Goal: Information Seeking & Learning: Learn about a topic

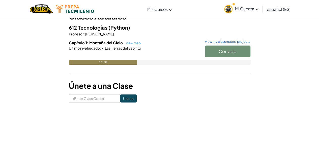
scroll to position [38, 0]
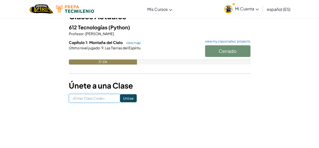
click at [83, 99] on input at bounding box center [94, 98] width 51 height 9
type input "SameSnowhorse"
click at [122, 97] on input "Unirse" at bounding box center [128, 98] width 17 height 8
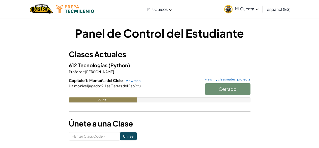
scroll to position [34, 0]
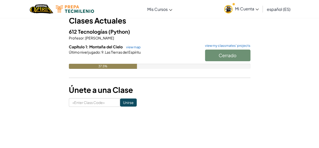
click at [132, 43] on div "612 Tecnologías (Python) Profesor : Maria Soto Capítulo 1: Montaña del Cielo vi…" at bounding box center [160, 51] width 182 height 49
click at [134, 46] on link "view map" at bounding box center [132, 47] width 17 height 4
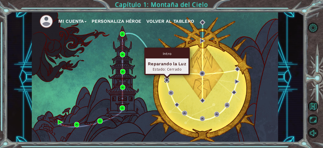
click at [167, 79] on img at bounding box center [166, 79] width 5 height 5
click at [165, 77] on img at bounding box center [166, 79] width 5 height 5
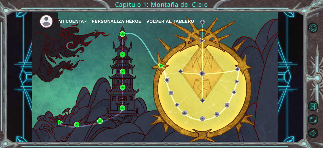
click at [165, 77] on img at bounding box center [166, 79] width 5 height 5
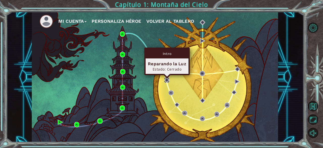
click at [165, 81] on img at bounding box center [166, 79] width 5 height 5
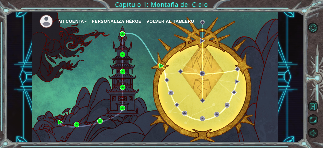
click at [171, 75] on div "Mi Cuenta Personaliza Héroe Volver al Tablero" at bounding box center [155, 77] width 246 height 130
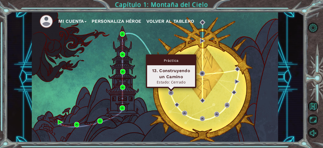
click at [171, 83] on div "Estado: Cerrado" at bounding box center [170, 81] width 43 height 5
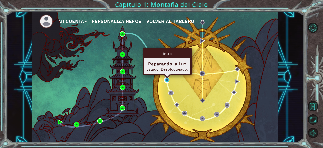
click at [169, 79] on img at bounding box center [166, 79] width 5 height 5
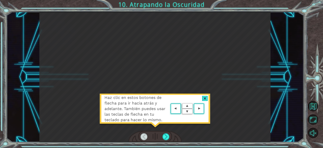
click at [236, 92] on div "Haz clic en estos botones de flecha para ir hacia atrás y adelante. También pue…" at bounding box center [154, 77] width 231 height 130
click at [205, 108] on area at bounding box center [205, 108] width 0 height 0
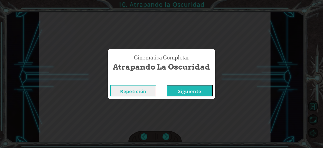
click at [180, 91] on button "Siguiente" at bounding box center [190, 90] width 46 height 11
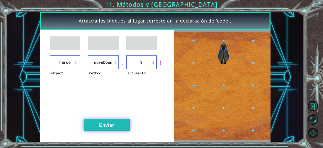
click at [122, 127] on button "Enviar" at bounding box center [107, 124] width 46 height 11
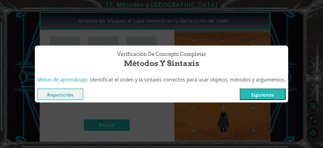
click at [263, 96] on button "Siguiente" at bounding box center [263, 93] width 46 height 11
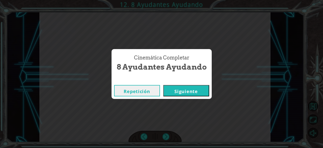
click at [177, 89] on button "Siguiente" at bounding box center [186, 90] width 46 height 11
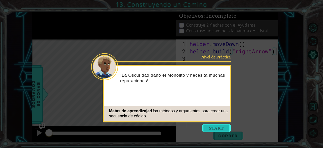
click at [216, 124] on button "Start" at bounding box center [216, 128] width 29 height 8
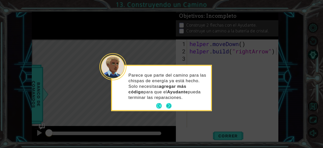
click at [170, 105] on button "Next" at bounding box center [169, 106] width 6 height 6
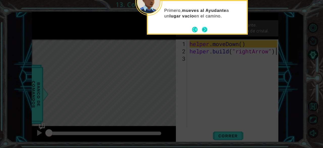
click at [203, 30] on button "Next" at bounding box center [205, 30] width 6 height 6
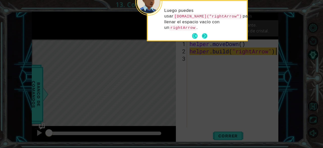
click at [206, 35] on button "Next" at bounding box center [205, 36] width 6 height 6
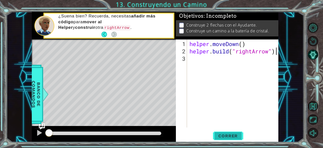
click at [224, 136] on span "Correr" at bounding box center [228, 135] width 30 height 5
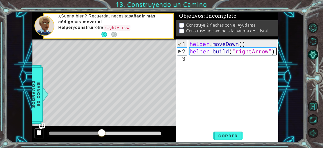
click at [40, 132] on div at bounding box center [39, 132] width 7 height 7
click at [224, 60] on div "helper . moveDown ( ) helper . build ( "rightArrow" )" at bounding box center [233, 91] width 91 height 102
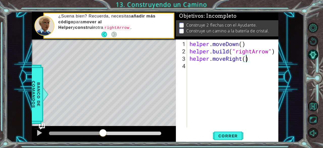
type textarea "helper.moveRight(3)"
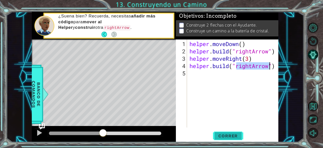
type textarea "[DOMAIN_NAME]("rightArrow")"
click at [233, 136] on span "Correr" at bounding box center [228, 135] width 30 height 5
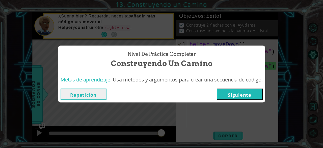
click at [240, 93] on button "Siguiente" at bounding box center [240, 93] width 46 height 11
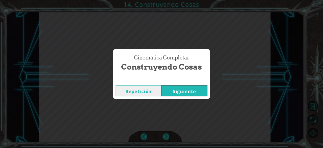
click at [185, 91] on button "Siguiente" at bounding box center [184, 90] width 46 height 11
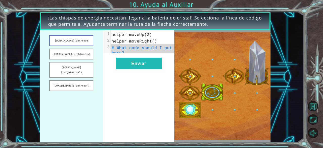
click at [78, 41] on button "[DOMAIN_NAME](upArrow)" at bounding box center [71, 40] width 44 height 11
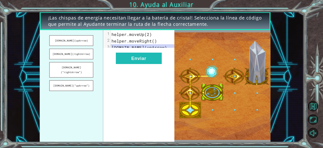
drag, startPoint x: 76, startPoint y: 43, endPoint x: 127, endPoint y: 48, distance: 51.1
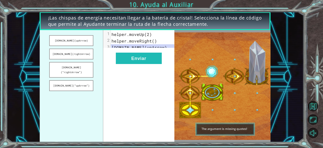
click at [127, 48] on div "[DOMAIN_NAME](upArrow) [DOMAIN_NAME](rightArrow) [DOMAIN_NAME](“rightArrow”) [D…" at bounding box center [107, 85] width 135 height 111
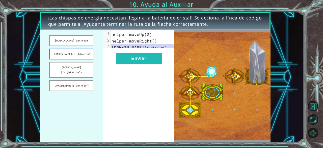
click at [77, 56] on button "[DOMAIN_NAME](rightArrow)" at bounding box center [71, 53] width 44 height 11
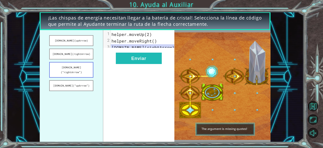
click at [77, 68] on button "[DOMAIN_NAME](“rightArrow”)" at bounding box center [71, 70] width 44 height 16
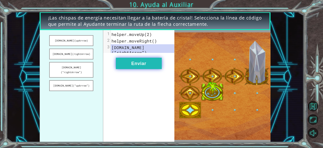
click at [142, 63] on button "Enviar" at bounding box center [139, 62] width 46 height 11
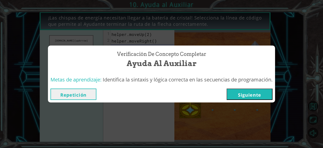
click at [247, 89] on button "Siguiente" at bounding box center [249, 93] width 46 height 11
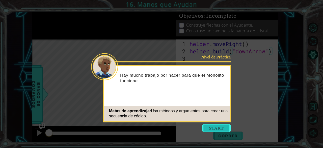
click at [220, 127] on button "Start" at bounding box center [216, 128] width 29 height 8
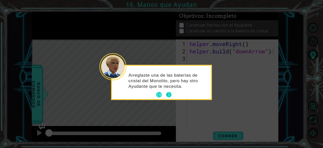
click at [169, 94] on button "Next" at bounding box center [169, 95] width 6 height 6
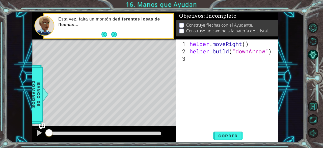
click at [215, 63] on div "helper . moveRight ( ) helper . build ( "downArrow" )" at bounding box center [233, 91] width 91 height 102
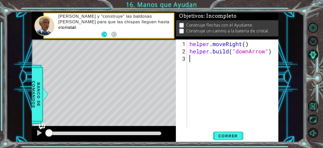
click at [200, 67] on div "helper . moveRight ( ) helper . build ( "downArrow" )" at bounding box center [233, 91] width 91 height 102
drag, startPoint x: 190, startPoint y: 42, endPoint x: 187, endPoint y: 46, distance: 4.6
click at [187, 46] on div "1 2 3 helper . moveRight ( ) helper . build ( "downArrow" ) ההההההההההההההההההה…" at bounding box center [226, 83] width 101 height 88
type textarea "helper.moveRight()"
click at [196, 62] on div "helper . moveRight ( ) helper . build ( "downArrow" )" at bounding box center [233, 91] width 91 height 102
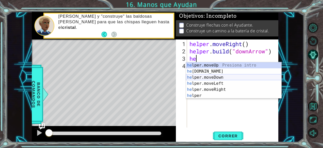
click at [223, 76] on div "he lper.moveUp Presiona intro he [DOMAIN_NAME] Presiona intro he lper.moveDown …" at bounding box center [234, 86] width 96 height 48
type textarea "helper.moveDown(1)"
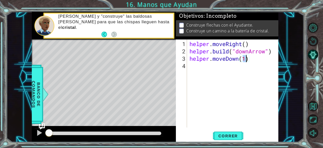
click at [226, 64] on div "helper . moveRight ( ) helper . build ( "downArrow" ) helper . moveDown ( 1 )" at bounding box center [233, 91] width 91 height 102
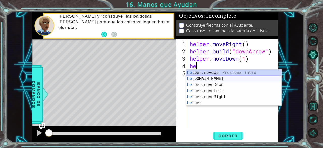
click at [243, 78] on div "he lper.moveUp Presiona intro he [DOMAIN_NAME] Presiona intro he lper.moveDown …" at bounding box center [234, 93] width 96 height 48
type textarea "[DOMAIN_NAME]("rightArrow")"
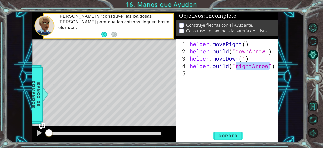
click at [208, 78] on div "helper . moveRight ( ) helper . build ( "downArrow" ) helper . moveDown ( 1 ) h…" at bounding box center [233, 91] width 91 height 102
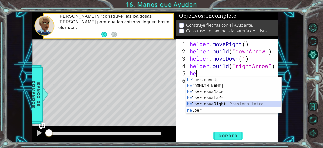
click at [214, 103] on div "he lper.moveUp Presiona intro he [DOMAIN_NAME] Presiona intro he lper.moveDown …" at bounding box center [234, 101] width 96 height 48
type textarea "helper.moveRight(1)"
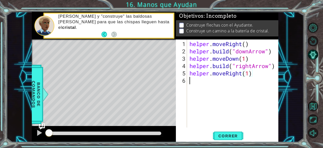
click at [202, 81] on div "helper . moveRight ( ) helper . build ( "downArrow" ) helper . moveDown ( 1 ) h…" at bounding box center [233, 91] width 91 height 102
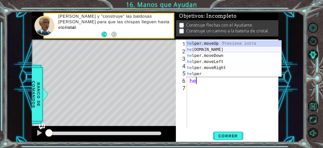
click at [208, 47] on div "he lper.moveUp Presiona intro he [DOMAIN_NAME] Presiona intro he lper.moveDown …" at bounding box center [234, 64] width 96 height 48
type textarea "[DOMAIN_NAME]("rightArrow")"
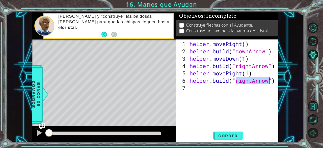
click at [219, 106] on div "helper . moveRight ( ) helper . build ( "downArrow" ) helper . moveDown ( 1 ) h…" at bounding box center [233, 91] width 91 height 102
click at [278, 86] on div "1 ההההההההההההההההההההההההההההההההההההההההההההההההההההההההההההההההההההההההההההה…" at bounding box center [155, 77] width 297 height 130
click at [252, 67] on div "helper . moveRight ( ) helper . build ( "downArrow" ) helper . moveDown ( 1 ) h…" at bounding box center [233, 91] width 91 height 102
type textarea "[DOMAIN_NAME]("rightArrow")"
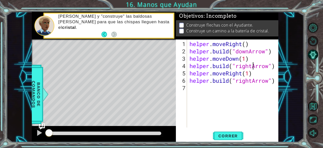
click at [248, 93] on div "helper . moveRight ( ) helper . build ( "downArrow" ) helper . moveDown ( 1 ) h…" at bounding box center [233, 91] width 91 height 102
click at [233, 137] on span "Correr" at bounding box center [228, 135] width 30 height 5
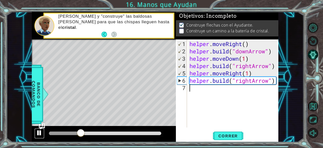
click at [42, 130] on div at bounding box center [39, 132] width 7 height 7
click at [214, 90] on div "helper . moveRight ( ) helper . build ( "downArrow" ) helper . moveDown ( 1 ) h…" at bounding box center [233, 91] width 91 height 102
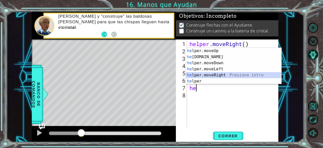
click at [220, 73] on div "he lper.moveUp Presiona intro he [DOMAIN_NAME] Presiona intro he lper.moveDown …" at bounding box center [234, 72] width 96 height 48
type textarea "helper.moveRight(1)"
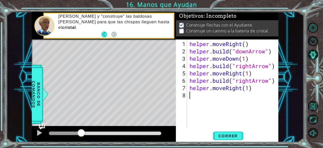
click at [231, 101] on div "helper . moveRight ( ) helper . build ( "downArrow" ) helper . moveDown ( 1 ) h…" at bounding box center [233, 91] width 91 height 102
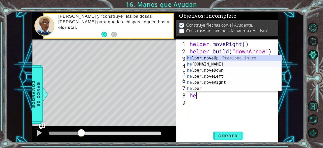
click at [251, 67] on div "he lper.moveUp Presiona intro he [DOMAIN_NAME] Presiona intro he lper.moveDown …" at bounding box center [234, 79] width 96 height 48
type textarea "[DOMAIN_NAME]("rightArrow")"
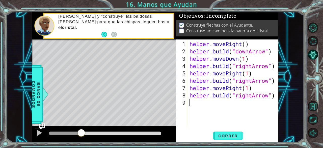
click at [220, 102] on div "helper . moveRight ( ) helper . build ( "downArrow" ) helper . moveDown ( 1 ) h…" at bounding box center [233, 91] width 91 height 102
click at [251, 97] on div "helper . moveRight ( ) helper . build ( "downArrow" ) helper . moveDown ( 1 ) h…" at bounding box center [233, 91] width 91 height 102
type textarea "[DOMAIN_NAME]("uptArrow")"
click at [246, 105] on div "helper . moveRight ( ) helper . build ( "downArrow" ) helper . moveDown ( 1 ) h…" at bounding box center [233, 91] width 91 height 102
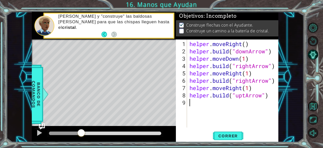
scroll to position [0, 0]
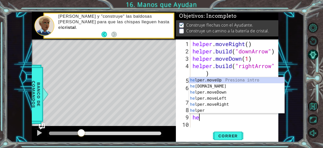
type textarea "h"
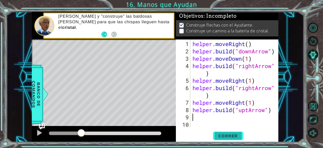
click at [234, 133] on span "Correr" at bounding box center [228, 135] width 30 height 5
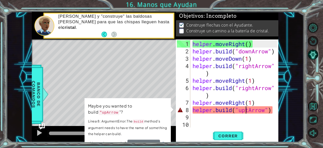
click at [246, 111] on div "helper . moveRight ( ) helper . build ( "downArrow" ) helper . moveDown ( 1 ) h…" at bounding box center [235, 91] width 88 height 102
click at [249, 111] on div "helper . moveRight ( ) helper . build ( "downArrow" ) helper . moveDown ( 1 ) h…" at bounding box center [235, 91] width 88 height 102
type textarea "[DOMAIN_NAME]("upArrow")"
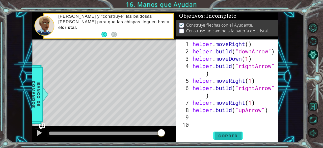
click at [234, 137] on span "Correr" at bounding box center [228, 135] width 30 height 5
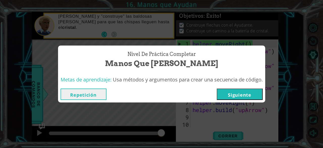
click at [240, 90] on button "Siguiente" at bounding box center [240, 93] width 46 height 11
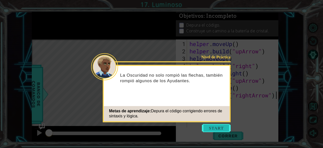
click at [218, 129] on button "Start" at bounding box center [216, 128] width 29 height 8
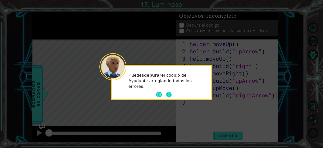
click at [170, 95] on button "Next" at bounding box center [169, 95] width 6 height 6
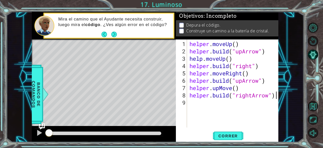
click at [253, 64] on div "helper . moveUp ( ) helper . build ( "upArrow" ) help . moveUp ( ) helper . bui…" at bounding box center [233, 91] width 91 height 102
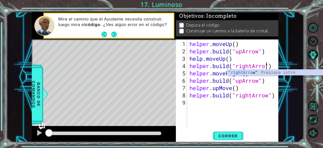
scroll to position [0, 4]
click at [279, 85] on div "1 ההההההההההההההההההההההההההההההההההההההההההההההההההההההההההההההההההההההההההההה…" at bounding box center [155, 77] width 297 height 130
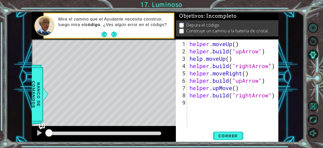
scroll to position [0, 2]
click at [204, 60] on div "helper . moveUp ( ) helper . build ( "upArrow" ) help . moveUp ( ) helper . bui…" at bounding box center [233, 91] width 91 height 102
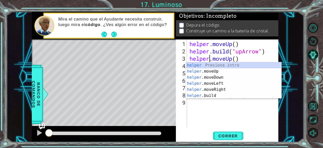
click at [251, 57] on div "helper . moveUp ( ) helper . build ( "upArrow" ) helper . moveUp ( ) helper . b…" at bounding box center [233, 91] width 91 height 102
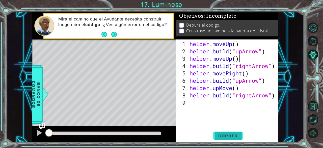
click at [234, 136] on span "Correr" at bounding box center [228, 135] width 30 height 5
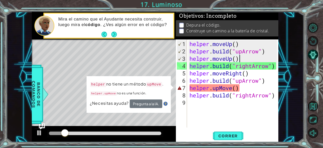
click at [218, 86] on div "helper . moveUp ( ) helper . build ( "upArrow" ) helper . moveUp ( ) helper . b…" at bounding box center [233, 91] width 91 height 102
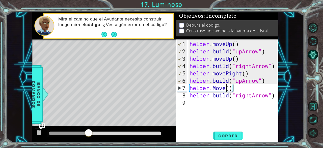
scroll to position [0, 2]
click at [229, 135] on span "Correr" at bounding box center [228, 135] width 30 height 5
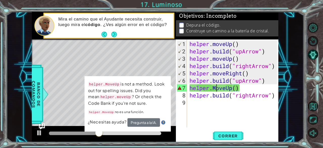
click at [215, 86] on div "helper . moveUp ( ) helper . build ( "upArrow" ) helper . moveUp ( ) helper . b…" at bounding box center [233, 91] width 91 height 102
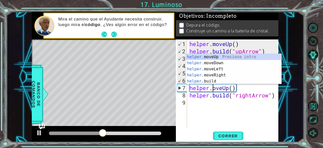
scroll to position [0, 1]
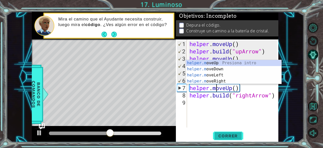
type textarea "helper.moveUp()"
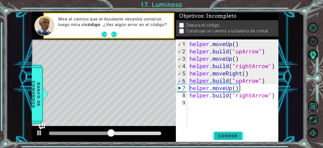
click at [236, 137] on span "Correr" at bounding box center [228, 135] width 30 height 5
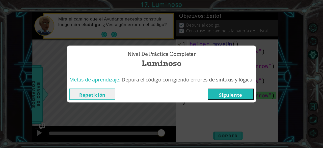
click at [218, 98] on button "Siguiente" at bounding box center [231, 93] width 46 height 11
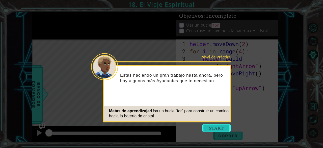
click at [215, 125] on button "Start" at bounding box center [216, 128] width 29 height 8
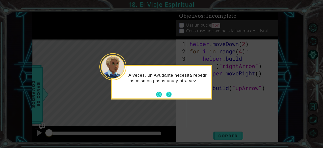
click at [168, 94] on button "Next" at bounding box center [169, 94] width 6 height 6
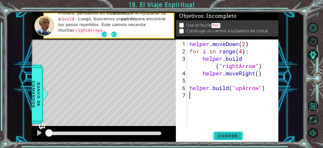
click at [232, 133] on span "Correr" at bounding box center [228, 135] width 30 height 5
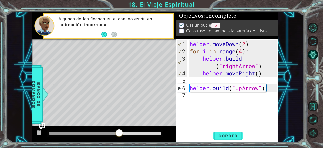
click at [211, 96] on div "helper . moveDown ( 2 ) for i in range ( 4 ) : helper . build ( "rightArrow" ) …" at bounding box center [233, 91] width 91 height 102
click at [39, 132] on div at bounding box center [39, 132] width 7 height 7
click at [199, 105] on div "helper . moveDown ( 2 ) for i in range ( 4 ) : helper . build ( "rightArrow" ) …" at bounding box center [233, 91] width 91 height 102
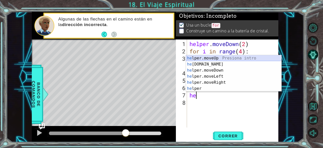
click at [214, 59] on div "he lper.moveUp Presiona intro he [DOMAIN_NAME] Presiona intro he lper.moveDown …" at bounding box center [234, 79] width 96 height 48
type textarea "helper.moveUp(1)"
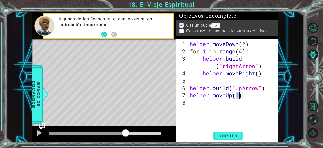
click at [237, 111] on div "helper . moveDown ( 2 ) for i in range ( 4 ) : helper . build ( "rightArrow" ) …" at bounding box center [233, 91] width 91 height 102
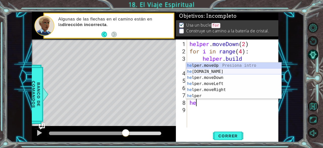
click at [204, 69] on div "he lper.moveUp Presiona intro he [DOMAIN_NAME] Presiona intro he lper.moveDown …" at bounding box center [234, 86] width 96 height 48
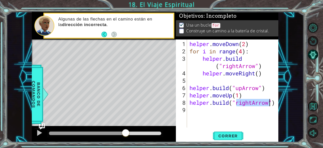
click at [251, 102] on div "helper . moveDown ( 2 ) for i in range ( 4 ) : helper . build ( "rightArrow" ) …" at bounding box center [232, 83] width 89 height 88
click at [253, 102] on div "helper . moveDown ( 2 ) for i in range ( 4 ) : helper . build ( "rightArrow" ) …" at bounding box center [233, 91] width 91 height 102
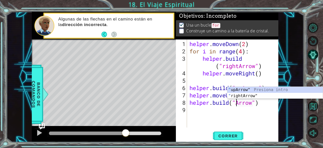
scroll to position [0, 2]
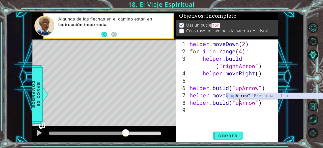
click at [249, 95] on div ""u pArrow" Presiona intro" at bounding box center [275, 102] width 96 height 18
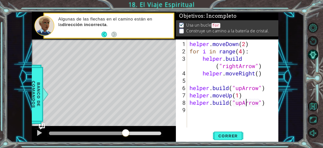
click at [246, 103] on div "helper . moveDown ( 2 ) for i in range ( 4 ) : helper . build ( "rightArrow" ) …" at bounding box center [233, 91] width 91 height 102
type textarea "[DOMAIN_NAME]("upArrow")"
click at [235, 137] on span "Correr" at bounding box center [228, 135] width 30 height 5
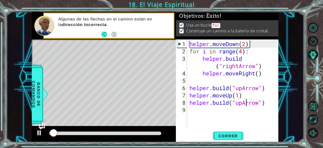
click at [95, 133] on div at bounding box center [105, 133] width 112 height 4
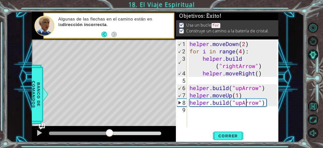
click at [110, 131] on div at bounding box center [105, 133] width 112 height 4
click at [40, 132] on div at bounding box center [39, 132] width 7 height 7
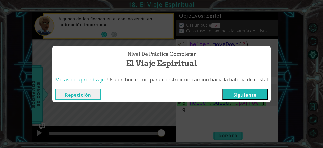
click at [242, 90] on button "Siguiente" at bounding box center [245, 93] width 46 height 11
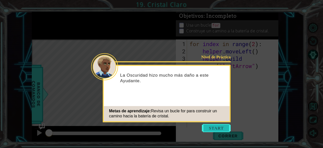
click at [216, 126] on button "Start" at bounding box center [216, 128] width 29 height 8
